Goal: Browse casually: Explore the website without a specific task or goal

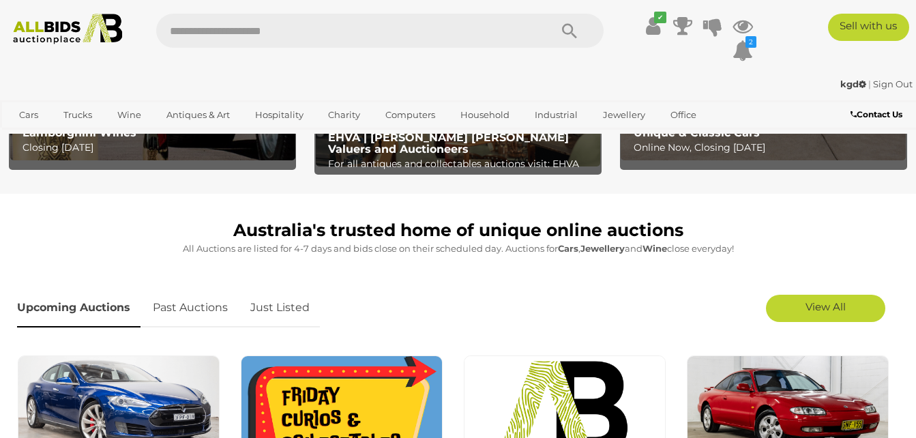
scroll to position [254, 0]
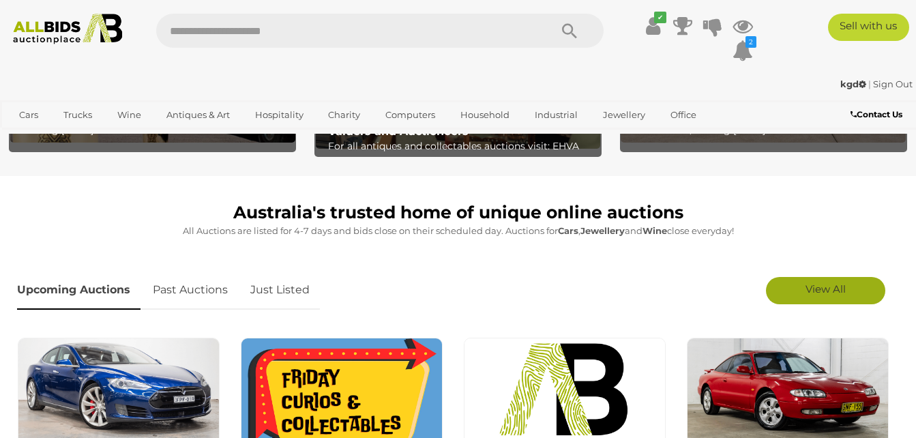
click at [836, 289] on span "View All" at bounding box center [826, 288] width 40 height 13
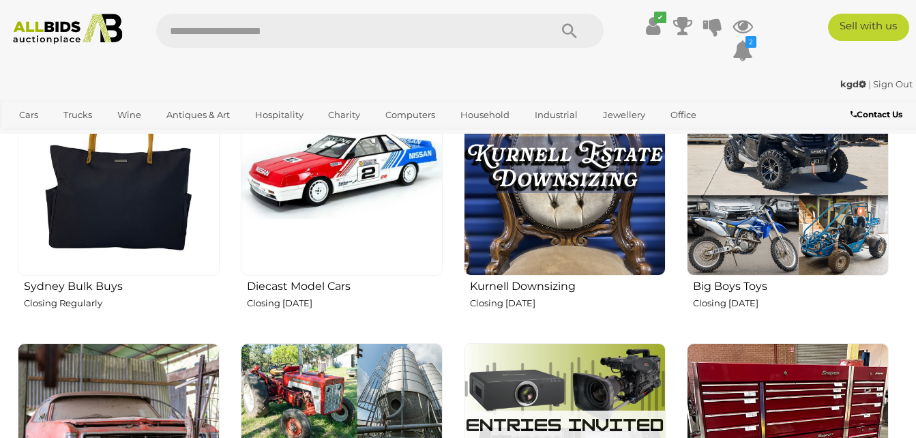
scroll to position [1828, 0]
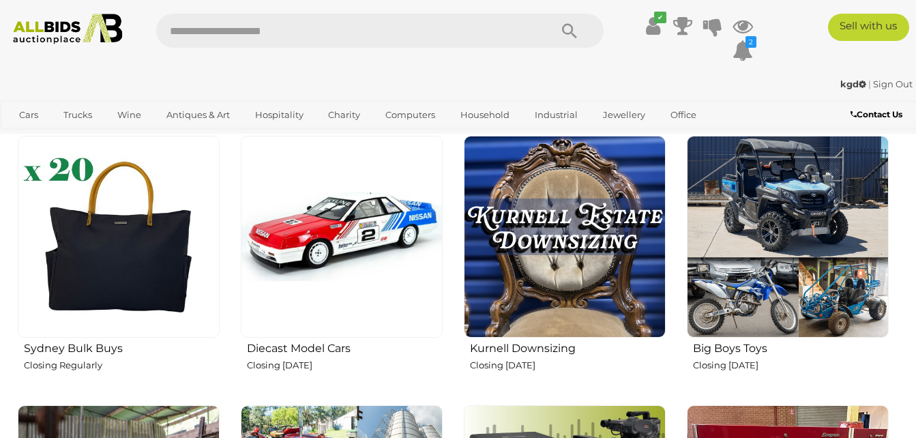
click at [575, 276] on img at bounding box center [565, 237] width 202 height 202
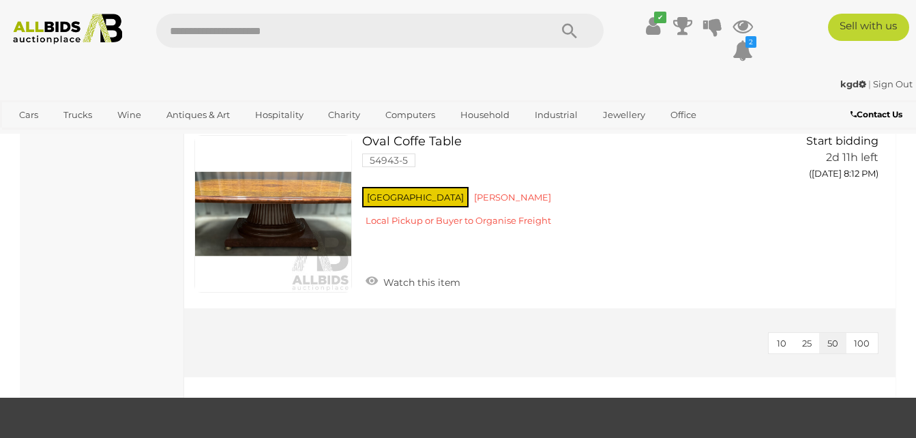
scroll to position [2319, 0]
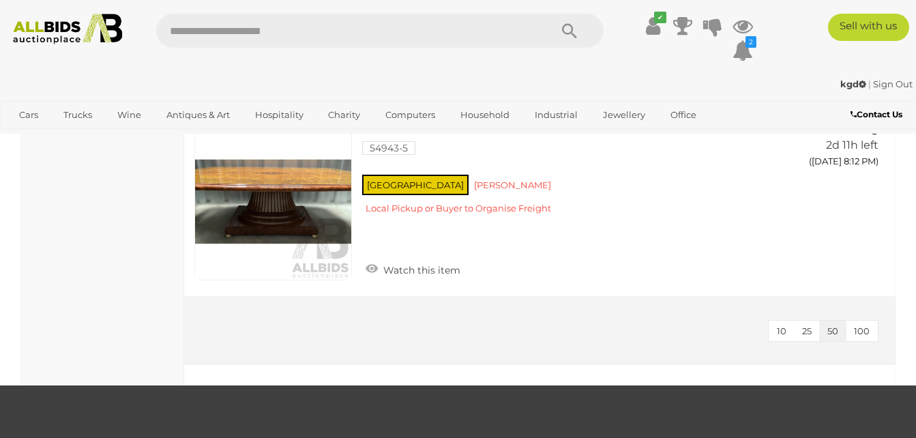
click at [53, 25] on img at bounding box center [68, 29] width 122 height 31
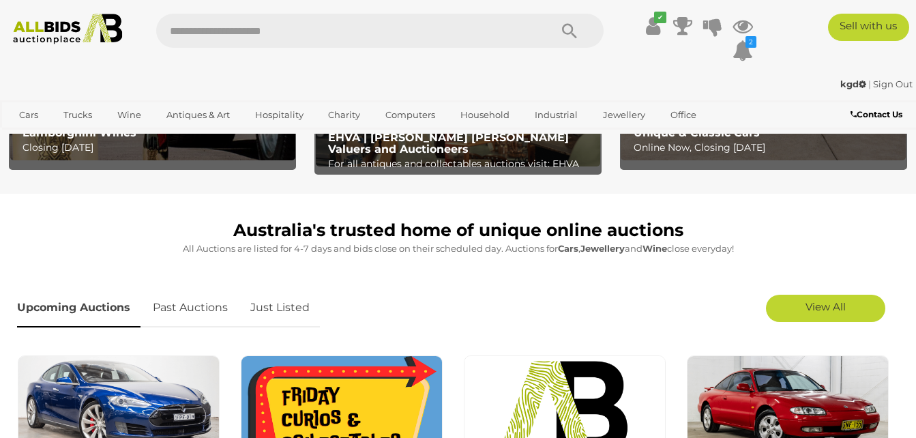
scroll to position [200, 0]
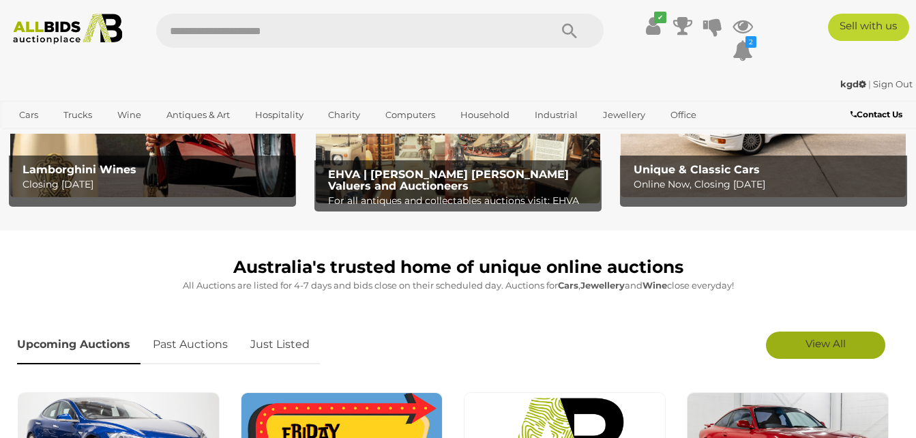
click at [825, 343] on span "View All" at bounding box center [826, 343] width 40 height 13
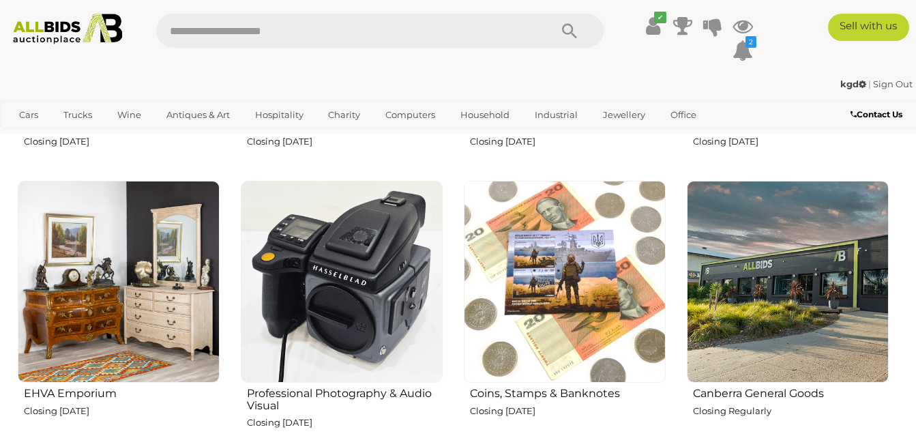
scroll to position [1538, 0]
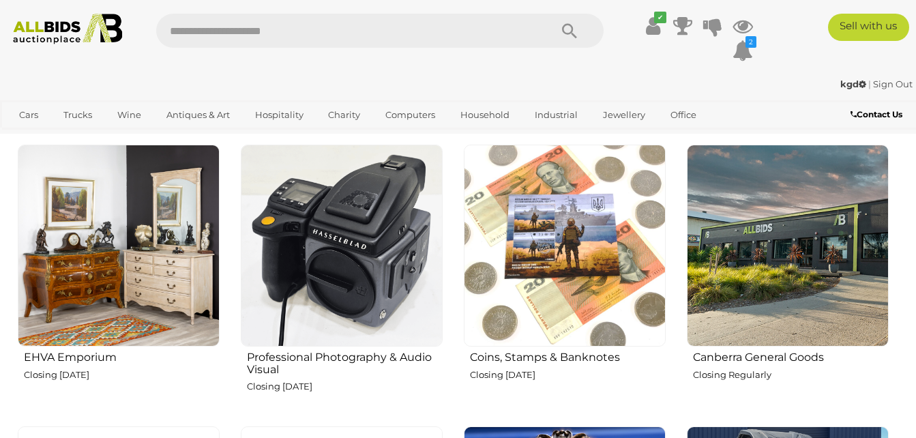
click at [165, 234] on img at bounding box center [119, 246] width 202 height 202
